Goal: Task Accomplishment & Management: Complete application form

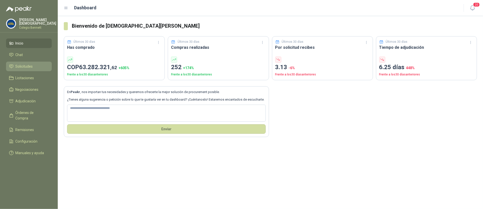
click at [21, 65] on span "Solicitudes" at bounding box center [24, 67] width 17 height 6
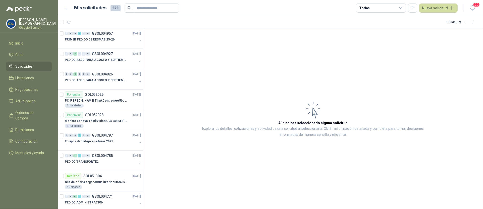
click at [37, 16] on menu "Simón Mosquera Colegio Bennett Inicio Chat Solicitudes Licitaciones Negociacion…" at bounding box center [29, 104] width 58 height 209
click at [36, 22] on p "Simón Mosquera" at bounding box center [37, 21] width 37 height 7
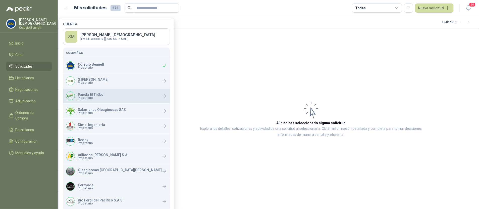
click at [97, 96] on span "Propietario" at bounding box center [91, 97] width 27 height 3
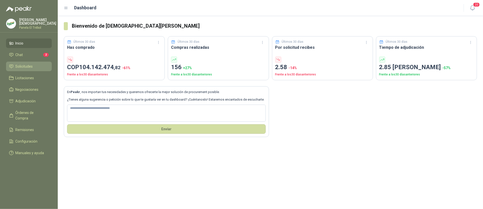
click at [18, 66] on span "Solicitudes" at bounding box center [24, 67] width 17 height 6
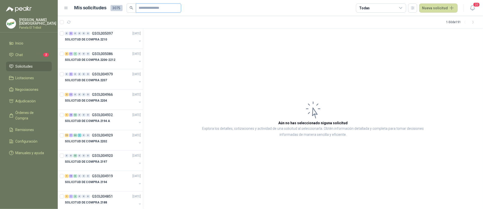
click at [155, 11] on input "text" at bounding box center [156, 8] width 35 height 9
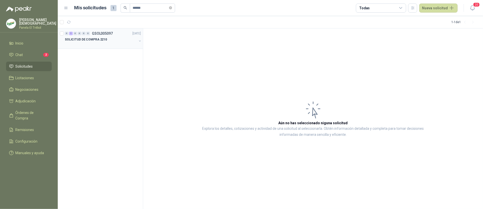
click at [106, 39] on div "SOLICITUD DE COMPRA 2210" at bounding box center [101, 39] width 72 height 6
click at [111, 39] on div "SOLICITUD DE COMPRA 2210" at bounding box center [101, 39] width 72 height 6
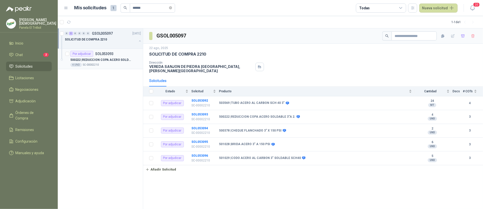
click at [109, 60] on p "500222 | REDUCCION COPA ACERO SOLDABLE 3"A 2." at bounding box center [101, 60] width 63 height 5
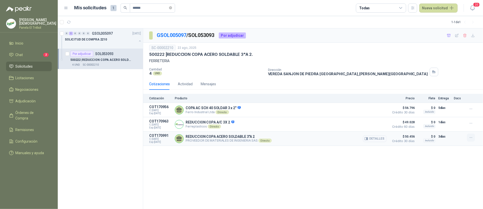
click at [470, 139] on icon "button" at bounding box center [471, 137] width 4 height 4
click at [456, 118] on button "Añadir" at bounding box center [461, 118] width 40 height 8
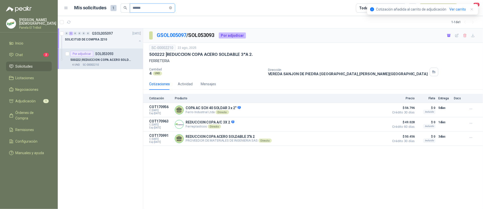
click at [156, 9] on input "******" at bounding box center [150, 8] width 35 height 9
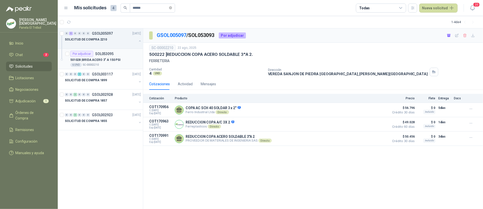
click at [108, 60] on p "501028 | [PERSON_NAME] 3" A 150 PSI" at bounding box center [95, 60] width 50 height 5
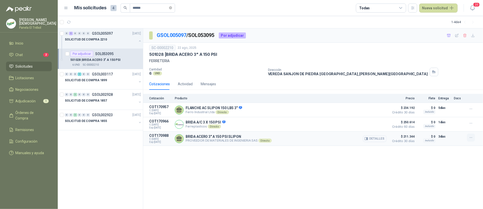
click at [469, 140] on icon "button" at bounding box center [471, 137] width 4 height 4
click at [449, 119] on button "Añadir" at bounding box center [461, 118] width 40 height 8
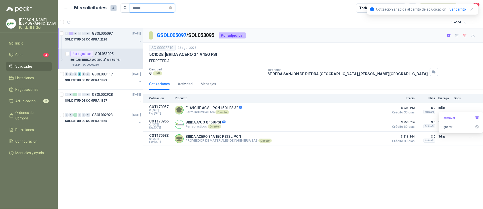
click at [154, 9] on input "******" at bounding box center [150, 8] width 35 height 9
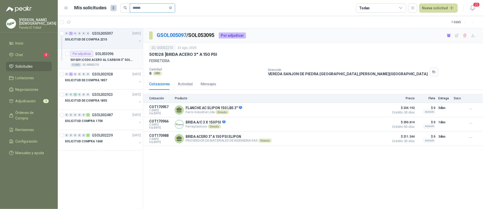
type input "******"
click at [115, 58] on p "501029 | CODO ACERO AL CARBON 3" SOLDABLE SCH40" at bounding box center [101, 60] width 63 height 5
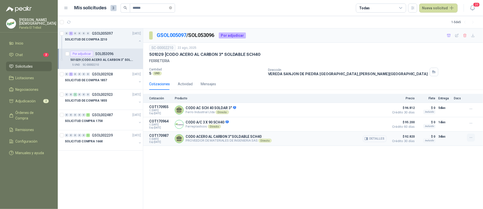
click at [468, 137] on button "button" at bounding box center [471, 137] width 8 height 8
click at [455, 114] on div "Añadir Ignorar" at bounding box center [461, 122] width 44 height 21
click at [455, 115] on button "Añadir" at bounding box center [461, 118] width 40 height 8
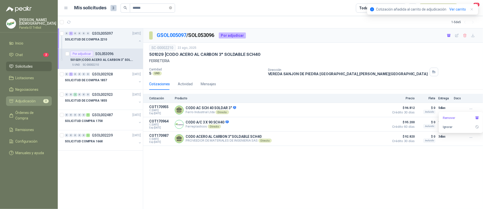
click at [41, 101] on li "Adjudicación 3" at bounding box center [29, 101] width 40 height 6
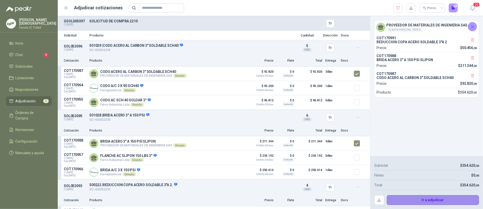
click at [431, 197] on button "Ir a adjudicar" at bounding box center [433, 200] width 92 height 10
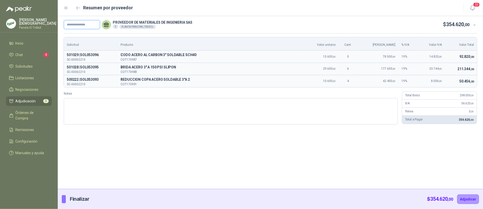
click at [85, 24] on input "text" at bounding box center [82, 24] width 36 height 9
paste input "**********"
type input "**********"
click at [470, 197] on button "Adjudicar" at bounding box center [468, 199] width 22 height 10
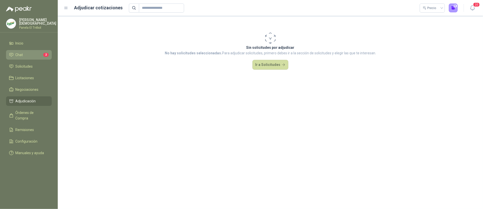
click at [22, 52] on span "Chat" at bounding box center [20, 55] width 8 height 6
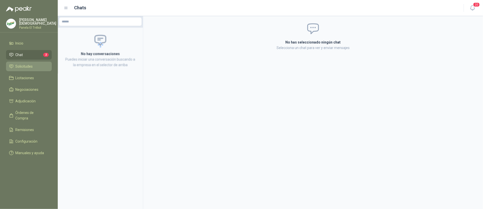
click at [27, 66] on span "Solicitudes" at bounding box center [24, 67] width 17 height 6
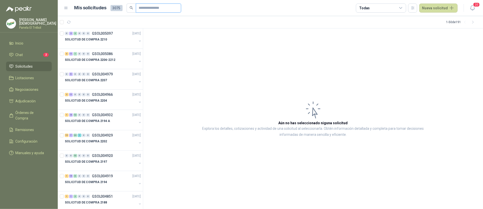
click at [152, 7] on input "text" at bounding box center [156, 8] width 35 height 9
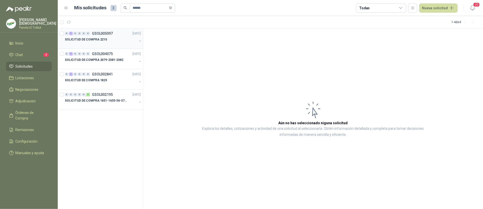
click at [107, 42] on div at bounding box center [101, 44] width 72 height 4
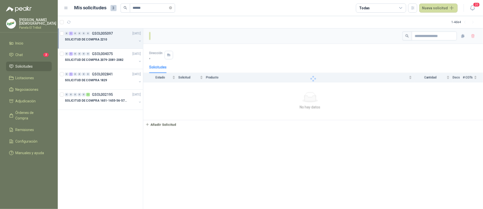
click at [114, 38] on div "SOLICITUD DE COMPRA 2210" at bounding box center [101, 39] width 72 height 6
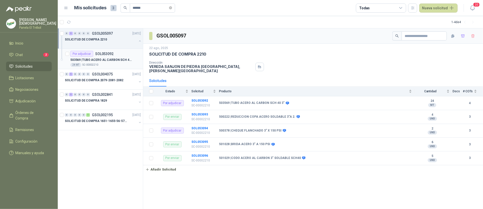
click at [115, 60] on p "503569 | TUBO ACERO AL CARBON SCH 40 3"" at bounding box center [101, 60] width 63 height 5
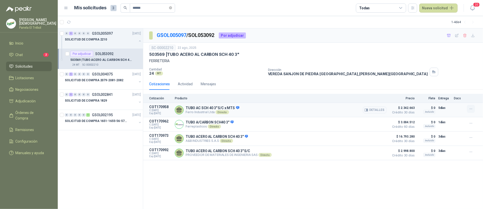
click at [471, 109] on icon "button" at bounding box center [471, 109] width 2 height 0
click at [452, 87] on button "Añadir" at bounding box center [461, 89] width 40 height 8
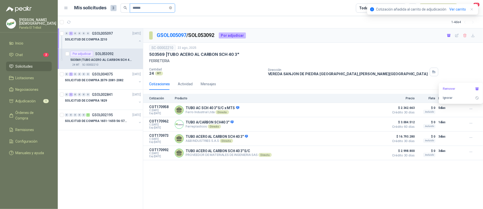
click at [149, 7] on input "******" at bounding box center [150, 8] width 35 height 9
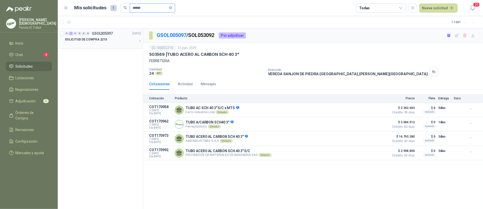
type input "******"
click at [113, 38] on div "SOLICITUD DE COMPRA 2210" at bounding box center [101, 39] width 72 height 6
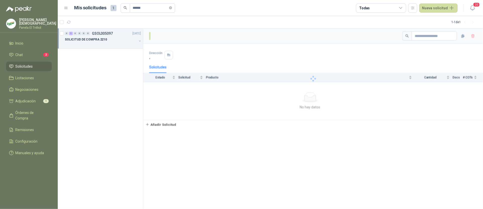
click at [113, 38] on div "SOLICITUD DE COMPRA 2210" at bounding box center [101, 39] width 72 height 6
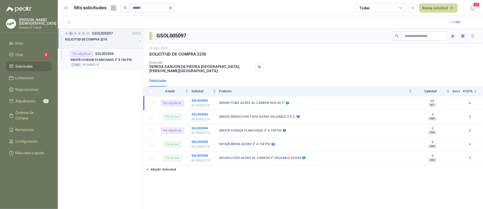
click at [111, 57] on div "500378 | CHEQUE FLANCHADO 3" X 150 PSI" at bounding box center [105, 60] width 71 height 6
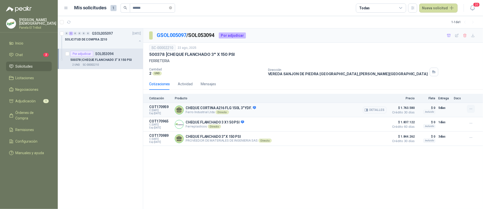
click at [470, 109] on icon "button" at bounding box center [471, 109] width 2 height 0
click at [446, 90] on button "Añadir" at bounding box center [461, 89] width 40 height 8
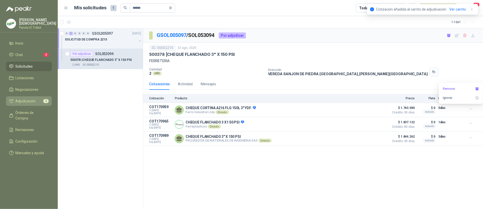
click at [29, 101] on span "Adjudicación" at bounding box center [26, 101] width 20 height 6
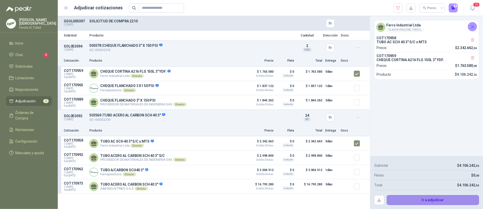
click at [434, 202] on button "Ir a adjudicar" at bounding box center [433, 200] width 92 height 10
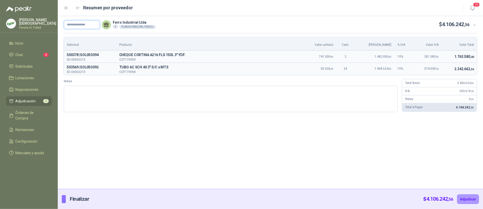
click at [83, 28] on input "text" at bounding box center [82, 24] width 36 height 9
paste input "**********"
type input "**********"
click at [466, 199] on button "Adjudicar" at bounding box center [468, 199] width 22 height 10
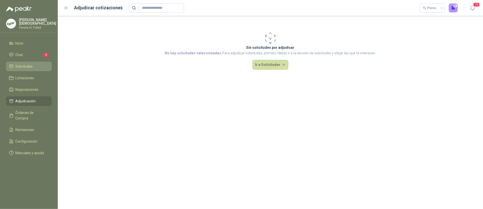
click at [25, 66] on span "Solicitudes" at bounding box center [24, 67] width 17 height 6
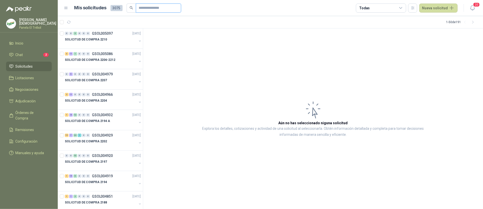
click at [148, 8] on input "text" at bounding box center [156, 8] width 35 height 9
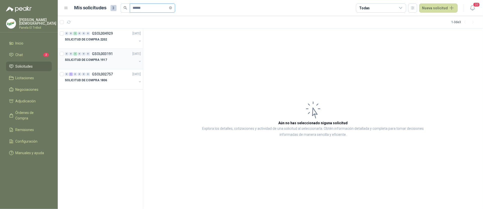
type input "******"
click at [127, 59] on div "SOLICITUD DE COMPRA 1917" at bounding box center [101, 60] width 72 height 6
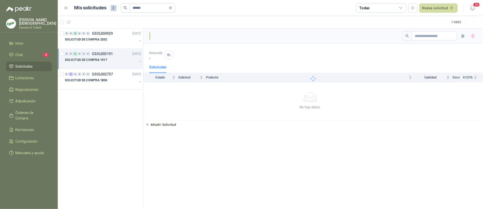
click at [118, 62] on div "SOLICITUD DE COMPRA 1917" at bounding box center [101, 60] width 72 height 6
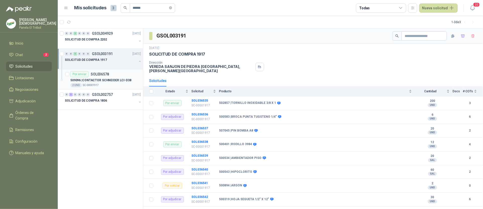
click at [109, 79] on p "509096 | CONTACTOR [PERSON_NAME] LCI-D38" at bounding box center [100, 80] width 61 height 5
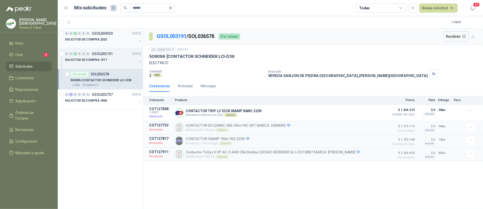
click at [114, 40] on div "SOLICITUD DE COMPRA 2202" at bounding box center [101, 39] width 72 height 6
click at [115, 39] on div "SOLICITUD DE COMPRA 2202" at bounding box center [101, 39] width 72 height 6
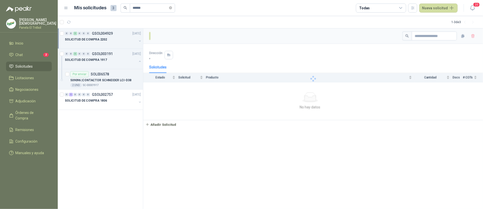
click at [115, 42] on div "SOLICITUD DE COMPRA 2202" at bounding box center [101, 39] width 72 height 6
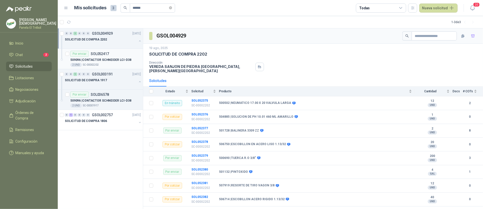
click at [118, 64] on div "2 UND  SC-00002202" at bounding box center [105, 65] width 71 height 4
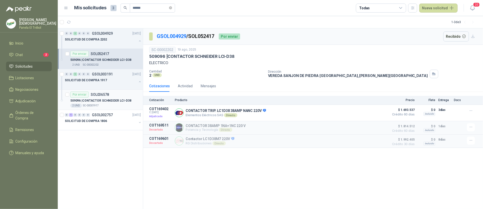
click at [108, 103] on div "509096 | CONTACTOR [PERSON_NAME] LCI-D38" at bounding box center [105, 100] width 71 height 6
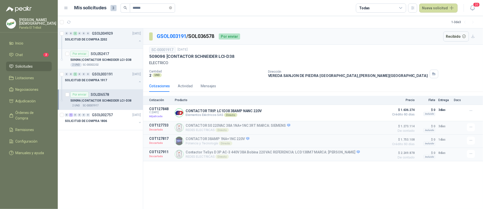
click at [108, 62] on p "509096 | CONTACTOR [PERSON_NAME] LCI-D38" at bounding box center [100, 60] width 61 height 5
